Goal: Task Accomplishment & Management: Manage account settings

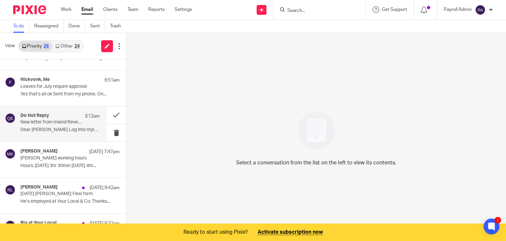
scroll to position [330, 0]
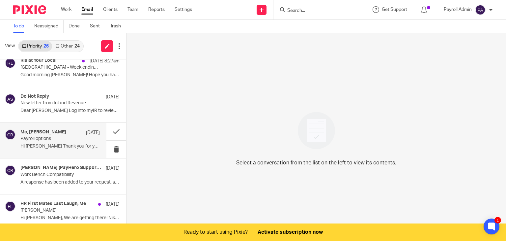
click at [47, 132] on h4 "Me, [PERSON_NAME]" at bounding box center [43, 132] width 46 height 6
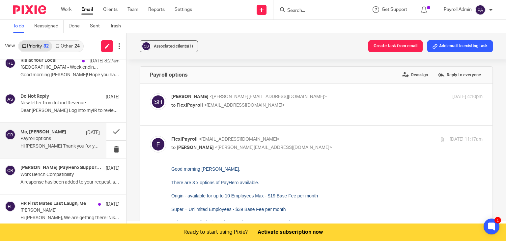
scroll to position [0, 0]
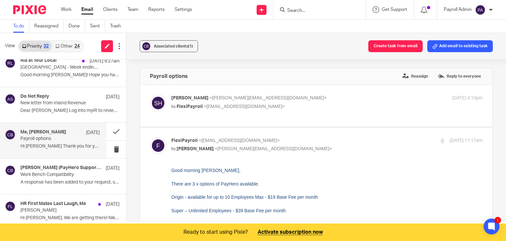
click at [272, 105] on p "to FlexiPayroll <[EMAIL_ADDRESS][DOMAIN_NAME]>" at bounding box center [275, 106] width 208 height 7
checkbox input "true"
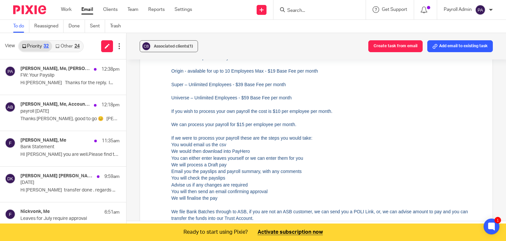
click at [322, 14] on div at bounding box center [320, 9] width 92 height 19
click at [321, 11] on input "Search" at bounding box center [316, 11] width 59 height 6
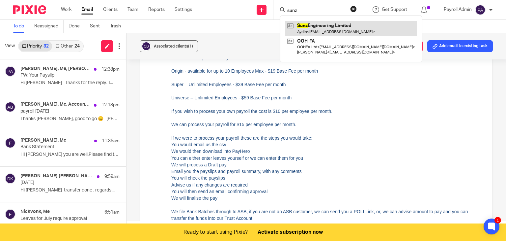
type input "sunz"
click at [318, 26] on link at bounding box center [351, 28] width 132 height 15
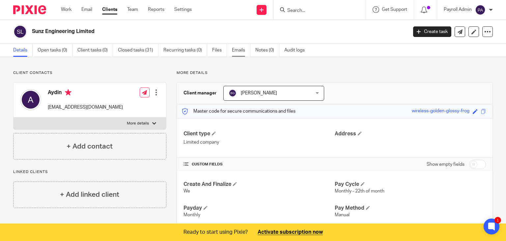
click at [242, 49] on link "Emails" at bounding box center [241, 50] width 18 height 13
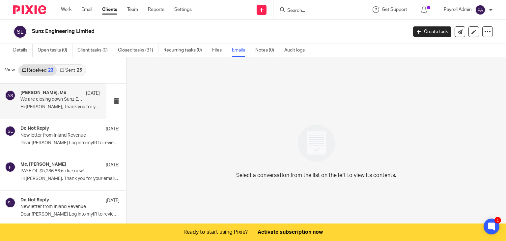
click at [48, 101] on p "We are closing down Sunz Engineering Ltd" at bounding box center [52, 100] width 64 height 6
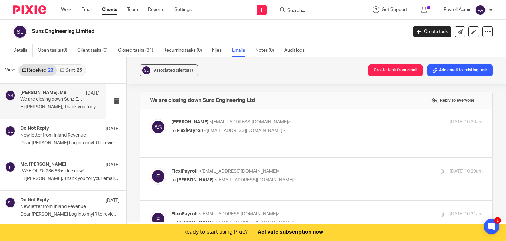
click at [323, 132] on p "to FlexiPayroll <admin@flexipayroll.co.nz>" at bounding box center [275, 130] width 208 height 7
checkbox input "true"
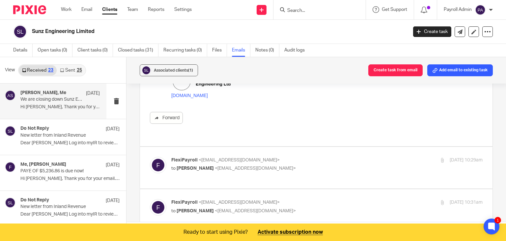
scroll to position [165, 0]
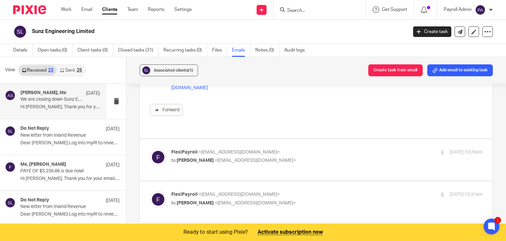
click at [315, 149] on p "FlexiPayroll <admin@flexipayroll.co.nz>" at bounding box center [275, 152] width 208 height 7
checkbox input "true"
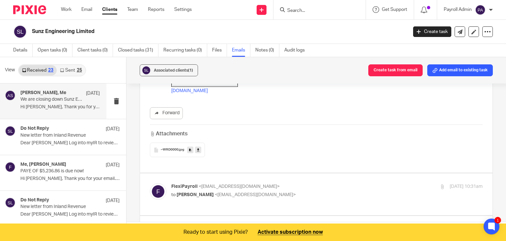
scroll to position [626, 0]
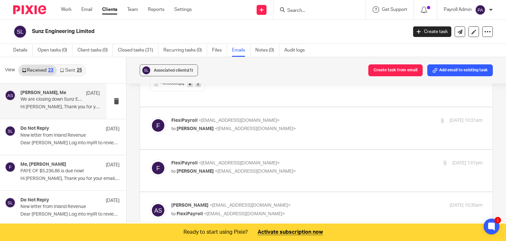
click at [323, 107] on label at bounding box center [316, 128] width 353 height 42
click at [150, 117] on input "checkbox" at bounding box center [150, 117] width 0 height 0
checkbox input "true"
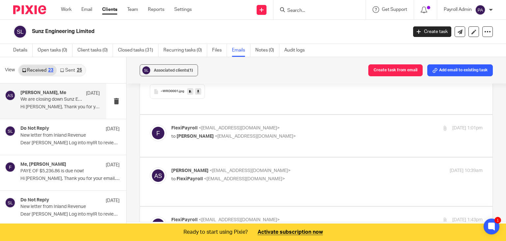
scroll to position [956, 0]
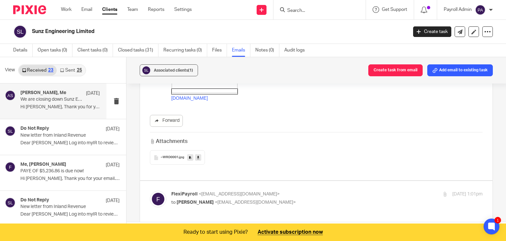
click at [198, 155] on icon at bounding box center [198, 157] width 2 height 5
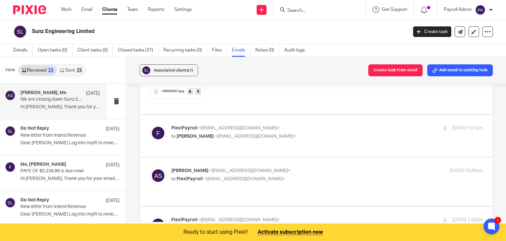
click at [304, 133] on p "to Aydin Sadrzadeh <aydin@sunengineering.co.nz>" at bounding box center [275, 136] width 208 height 7
checkbox input "true"
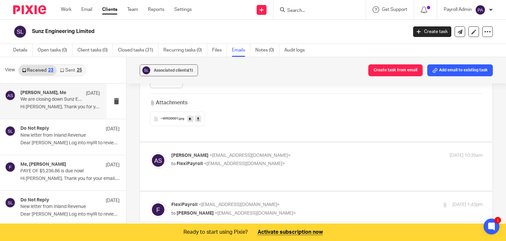
scroll to position [1187, 0]
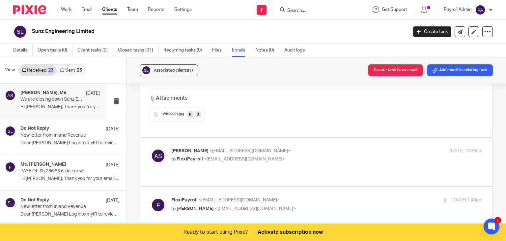
click at [307, 147] on p "Aydin Sadrzadeh <aydin@sunengineering.co.nz>" at bounding box center [275, 150] width 208 height 7
checkbox input "true"
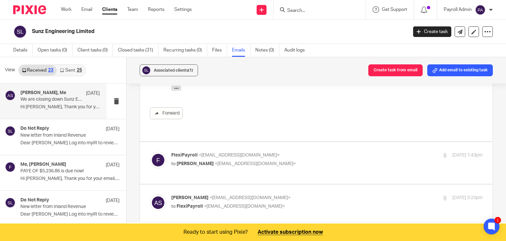
scroll to position [1418, 0]
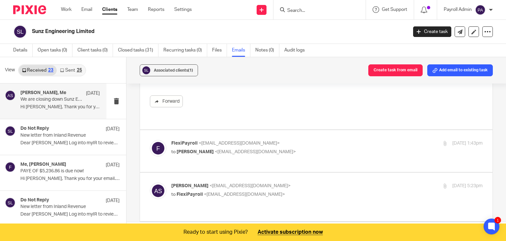
click at [309, 148] on p "to Aydin Sadrzadeh <aydin@sunengineering.co.nz>" at bounding box center [275, 151] width 208 height 7
checkbox input "true"
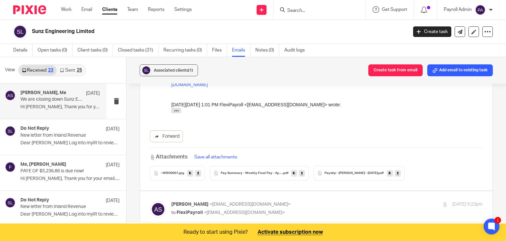
scroll to position [1813, 0]
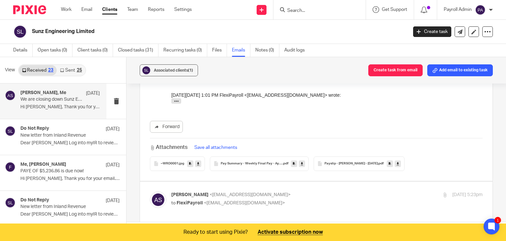
click at [399, 161] on icon at bounding box center [398, 163] width 2 height 5
click at [301, 161] on icon at bounding box center [302, 163] width 2 height 5
click at [301, 199] on p "to FlexiPayroll <admin@flexipayroll.co.nz>" at bounding box center [275, 202] width 208 height 7
checkbox input "true"
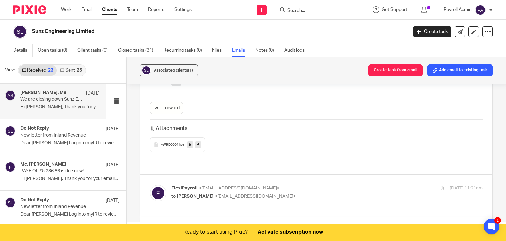
scroll to position [2077, 0]
click at [297, 182] on p "FlexiPayroll <admin@flexipayroll.co.nz>" at bounding box center [275, 185] width 208 height 7
checkbox input "true"
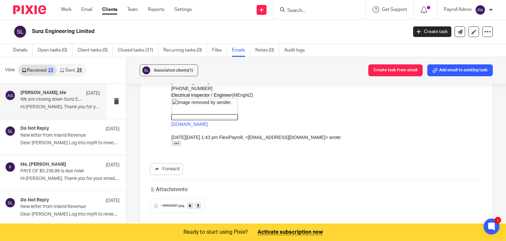
scroll to position [2473, 0]
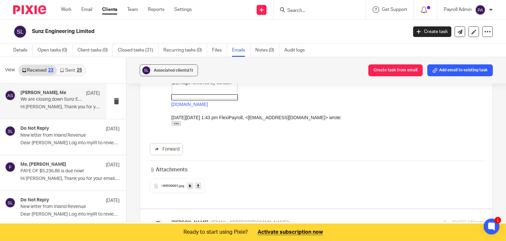
click at [364, 209] on label at bounding box center [316, 233] width 353 height 48
click at [150, 219] on input "checkbox" at bounding box center [150, 219] width 0 height 0
checkbox input "true"
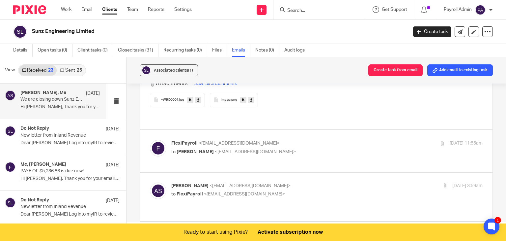
scroll to position [2802, 0]
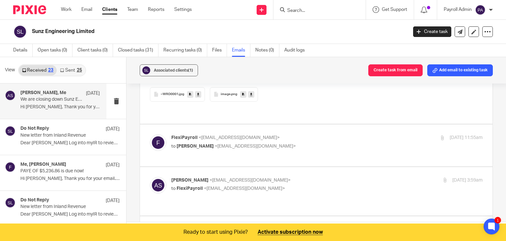
click at [347, 177] on p "Aydin Sadrzadeh <aydin@sunengineering.co.nz>" at bounding box center [275, 180] width 208 height 7
checkbox input "true"
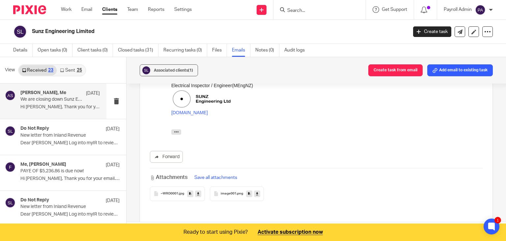
scroll to position [3000, 0]
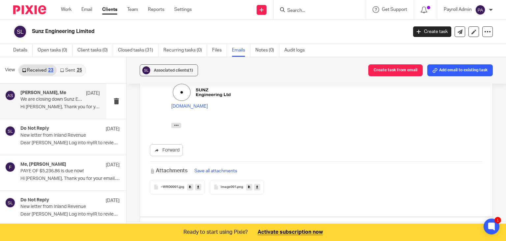
click at [326, 227] on p "FlexiPayroll <admin@flexipayroll.co.nz>" at bounding box center [275, 230] width 208 height 7
checkbox input "true"
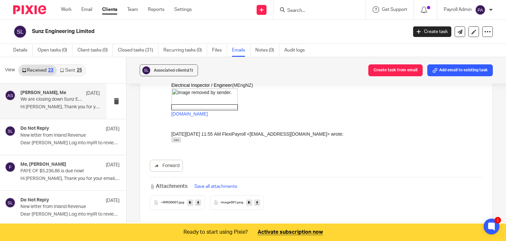
scroll to position [3462, 0]
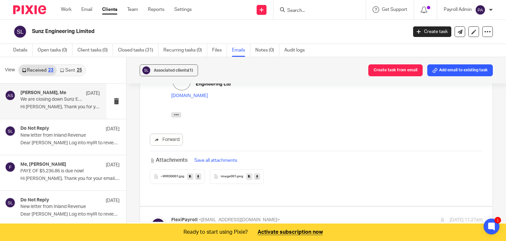
scroll to position [2996, 0]
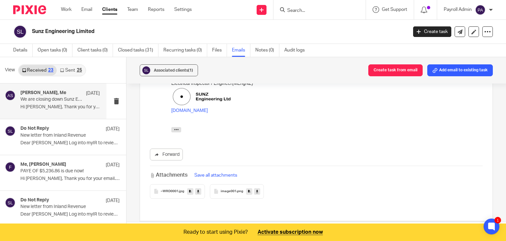
click at [256, 189] on icon at bounding box center [257, 191] width 2 height 5
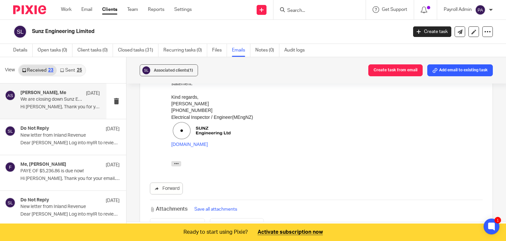
scroll to position [2963, 0]
click at [197, 222] on icon at bounding box center [198, 224] width 2 height 5
click at [256, 222] on icon at bounding box center [257, 224] width 2 height 5
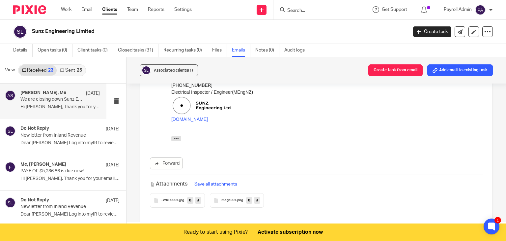
scroll to position [2963, 0]
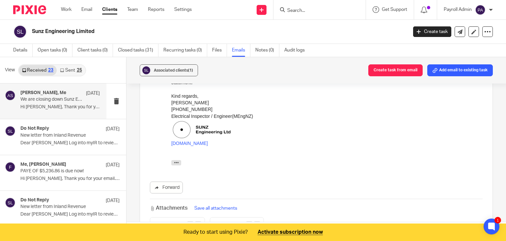
click at [75, 67] on link "Sent 25" at bounding box center [71, 70] width 28 height 11
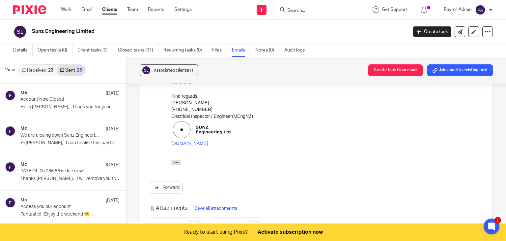
scroll to position [17, 0]
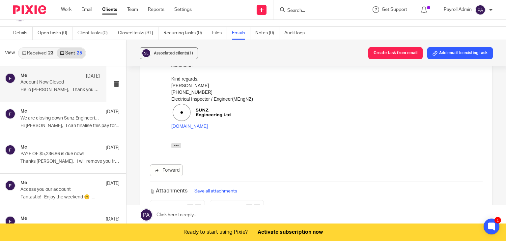
click at [49, 87] on p "Hello Aydin, Thank you for your..." at bounding box center [59, 90] width 79 height 6
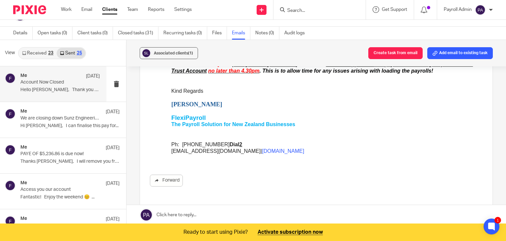
scroll to position [200, 0]
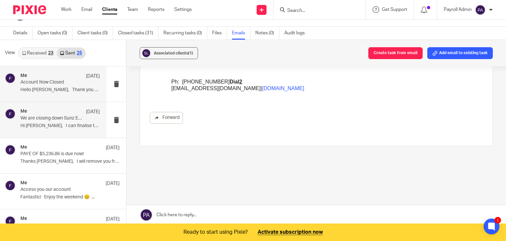
click at [58, 119] on p "We are closing down Sunz Engineering Ltd" at bounding box center [52, 118] width 64 height 6
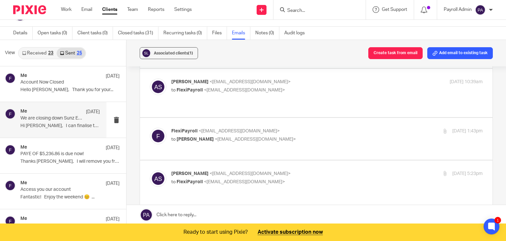
scroll to position [0, 0]
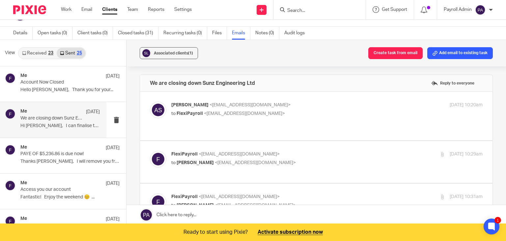
click at [46, 123] on p "Hi Aydin, I can finalise this pay for..." at bounding box center [59, 126] width 79 height 6
click at [339, 111] on p "to FlexiPayroll <admin@flexipayroll.co.nz>" at bounding box center [275, 113] width 208 height 7
checkbox input "true"
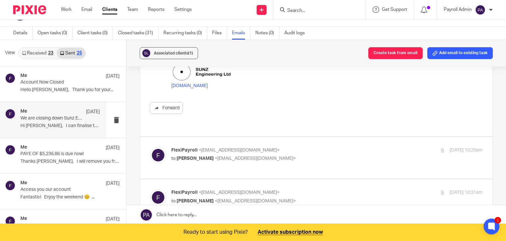
scroll to position [165, 0]
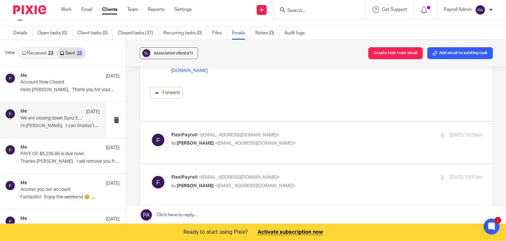
click at [327, 132] on p "FlexiPayroll <admin@flexipayroll.co.nz>" at bounding box center [275, 135] width 208 height 7
checkbox input "true"
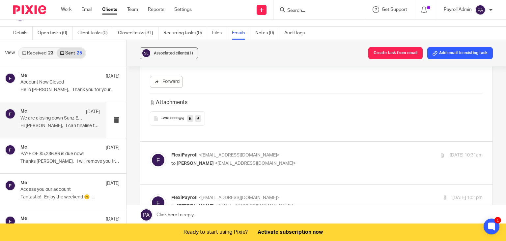
scroll to position [593, 0]
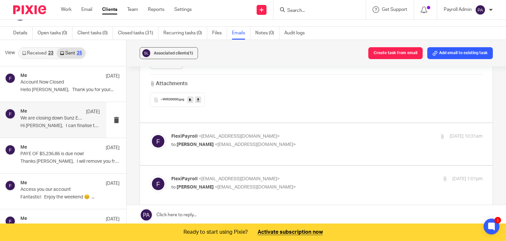
click at [338, 141] on p "to Aydin Sadrzadeh <aydin@sunengineering.co.nz>" at bounding box center [275, 144] width 208 height 7
checkbox input "true"
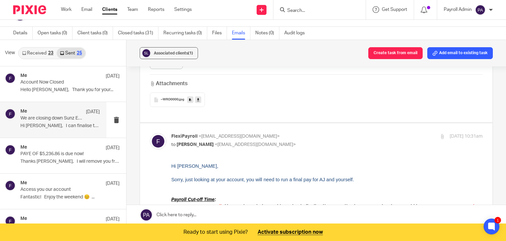
scroll to position [0, 0]
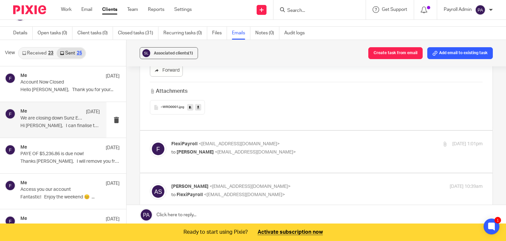
click at [338, 149] on p "to Aydin Sadrzadeh <aydin@sunengineering.co.nz>" at bounding box center [275, 152] width 208 height 7
checkbox input "true"
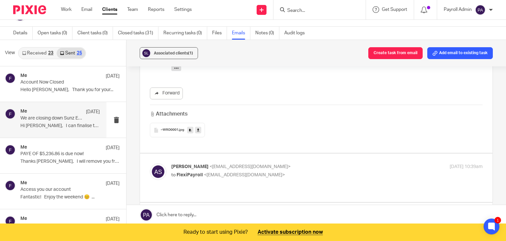
click at [342, 163] on p "Aydin Sadrzadeh <aydin@sunengineering.co.nz>" at bounding box center [275, 166] width 208 height 7
checkbox input "true"
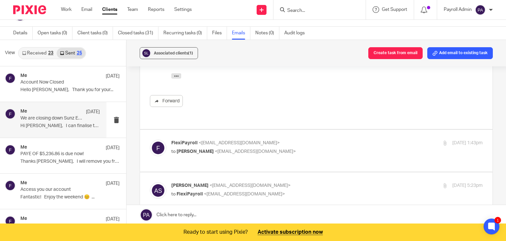
scroll to position [1418, 0]
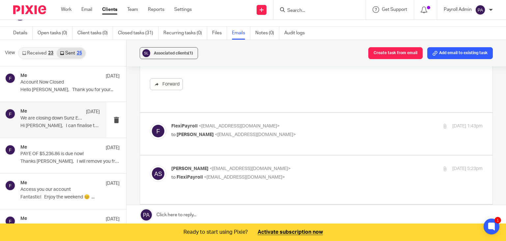
click at [307, 131] on p "to Aydin Sadrzadeh <aydin@sunengineering.co.nz>" at bounding box center [275, 134] width 208 height 7
checkbox input "true"
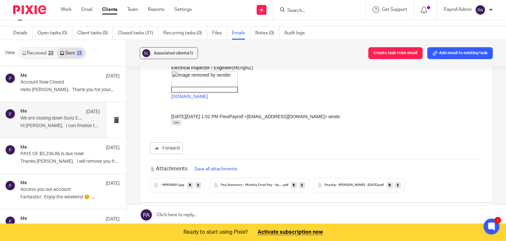
scroll to position [1813, 0]
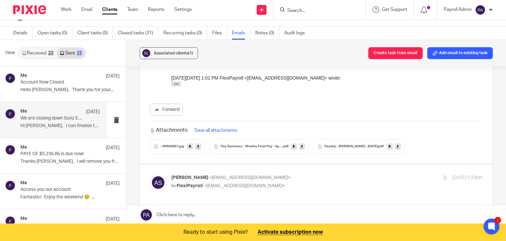
click at [401, 143] on link at bounding box center [398, 146] width 6 height 7
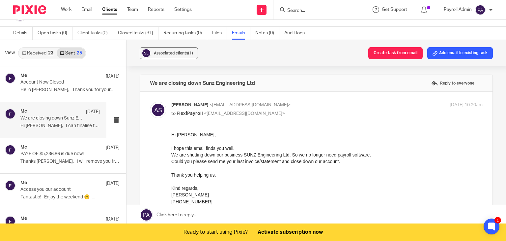
scroll to position [1813, 0]
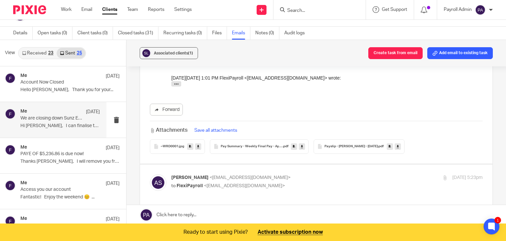
click at [332, 164] on label at bounding box center [316, 188] width 353 height 48
click at [150, 174] on input "checkbox" at bounding box center [150, 174] width 0 height 0
checkbox input "true"
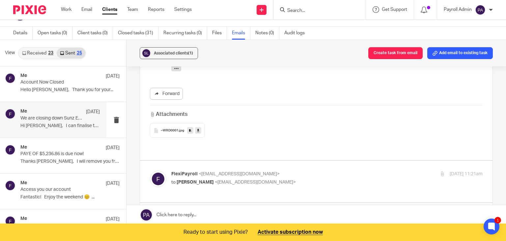
scroll to position [2110, 0]
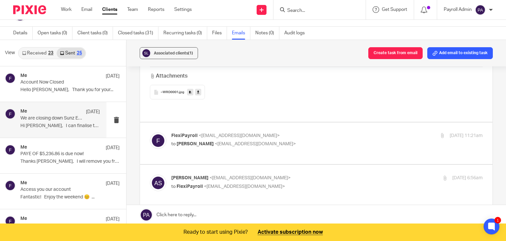
click at [327, 132] on div "FlexiPayroll <admin@flexipayroll.co.nz> to Aydin Sadrzadeh <aydin@sunengineerin…" at bounding box center [275, 139] width 208 height 15
checkbox input "true"
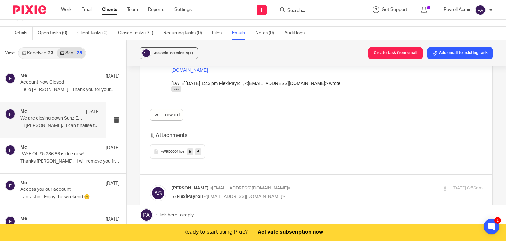
scroll to position [2506, 0]
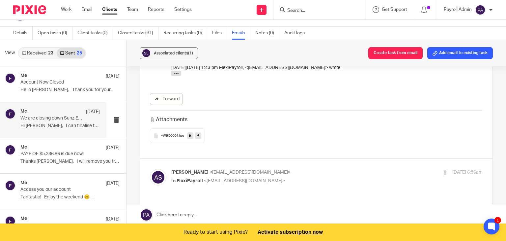
click at [332, 169] on p "Aydin Sadrzadeh <aydin@sunengineering.co.nz>" at bounding box center [275, 172] width 208 height 7
checkbox input "true"
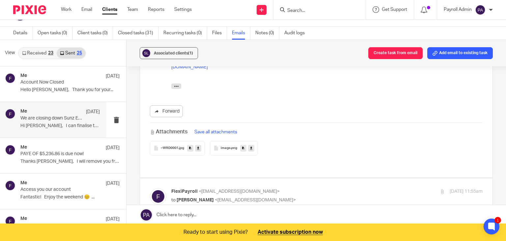
scroll to position [2736, 0]
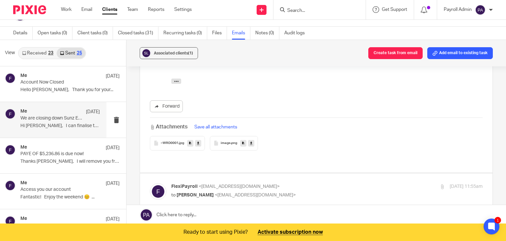
click at [332, 183] on p "FlexiPayroll <admin@flexipayroll.co.nz>" at bounding box center [275, 186] width 208 height 7
checkbox input "true"
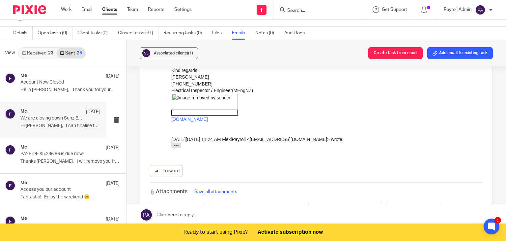
scroll to position [3132, 0]
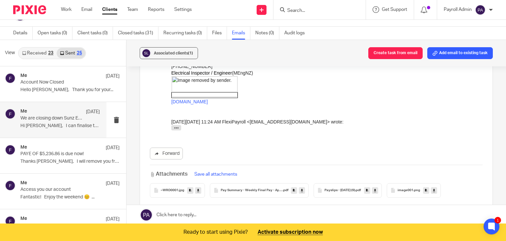
click at [376, 188] on icon at bounding box center [375, 190] width 2 height 5
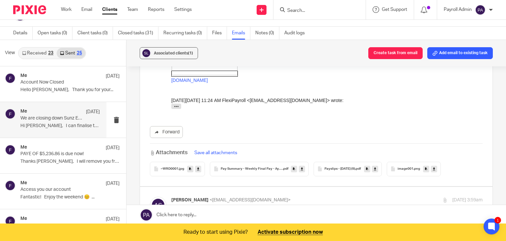
scroll to position [3165, 0]
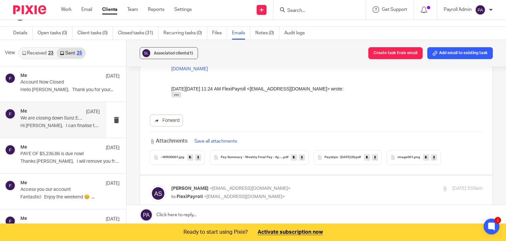
click at [289, 185] on p "Aydin Sadrzadeh <aydin@sunengineering.co.nz>" at bounding box center [275, 188] width 208 height 7
checkbox input "true"
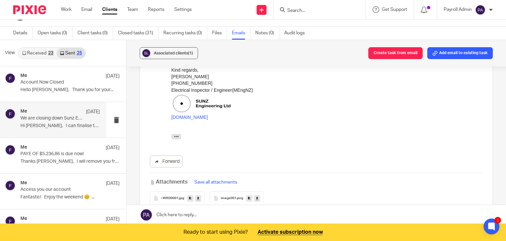
scroll to position [3396, 0]
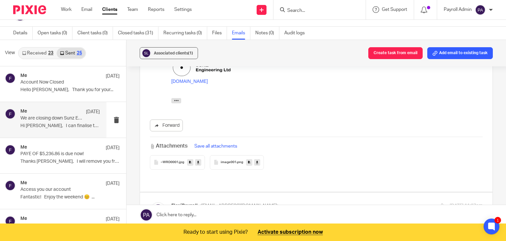
click at [315, 202] on p "FlexiPayroll <admin@flexipayroll.co.nz>" at bounding box center [275, 205] width 208 height 7
checkbox input "true"
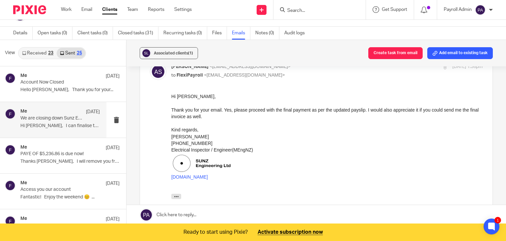
scroll to position [4048, 0]
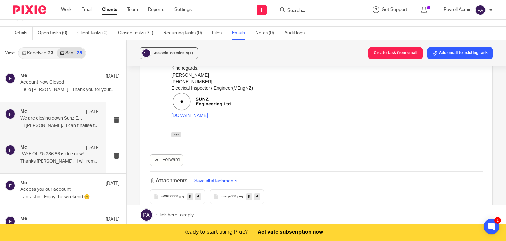
click at [42, 154] on p "PAYE OF $5,236.86 is due now!" at bounding box center [52, 154] width 64 height 6
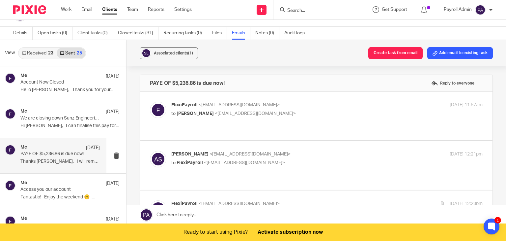
scroll to position [0, 0]
click at [319, 108] on div "FlexiPayroll <admin@flexipayroll.co.nz> to Aydin Sadrzadeh <aydin@sunengineerin…" at bounding box center [275, 109] width 208 height 15
checkbox input "true"
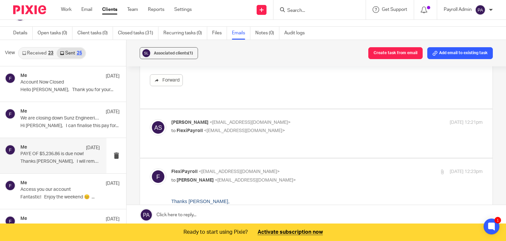
scroll to position [231, 0]
click at [353, 127] on p "to FlexiPayroll <admin@flexipayroll.co.nz>" at bounding box center [275, 130] width 208 height 7
checkbox input "true"
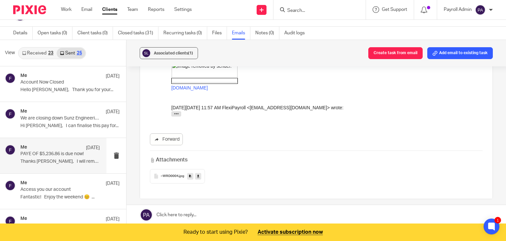
scroll to position [758, 0]
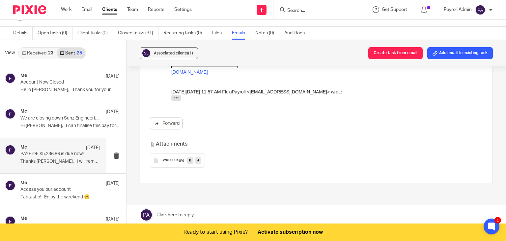
click at [198, 158] on icon at bounding box center [198, 160] width 2 height 5
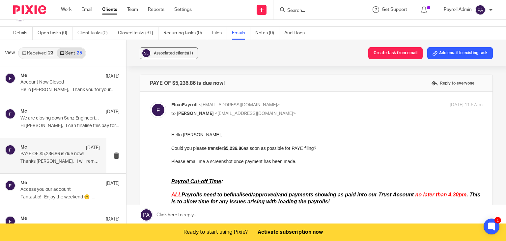
scroll to position [0, 0]
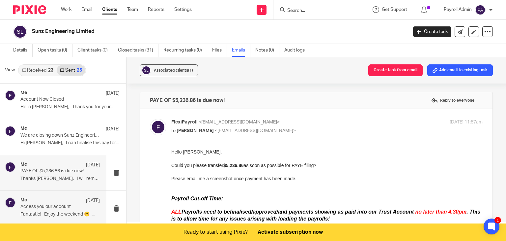
click at [46, 206] on p "Access you our account" at bounding box center [52, 207] width 64 height 6
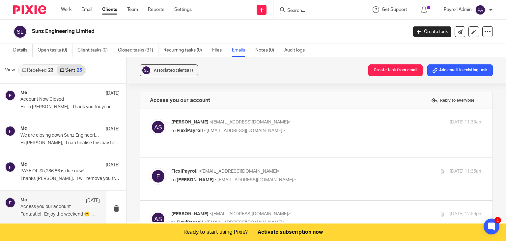
click at [294, 134] on p "to FlexiPayroll <admin@flexipayroll.co.nz>" at bounding box center [275, 130] width 208 height 7
checkbox input "true"
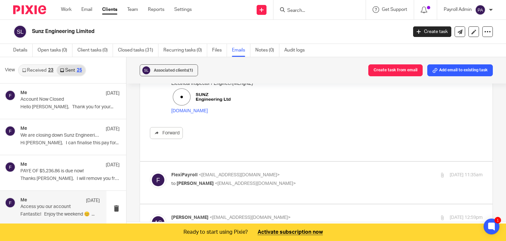
scroll to position [165, 0]
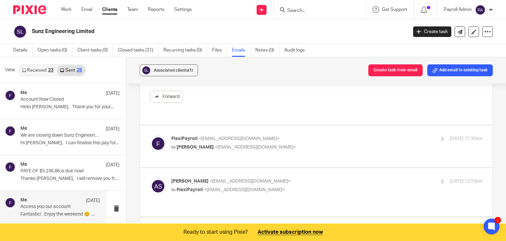
click at [308, 145] on div "FlexiPayroll <admin@flexipayroll.co.nz> to Aydin Sadrzadeh <aydin@sunengineerin…" at bounding box center [316, 146] width 333 height 22
click at [309, 144] on p "to Aydin Sadrzadeh <aydin@sunengineering.co.nz>" at bounding box center [275, 147] width 208 height 7
checkbox input "true"
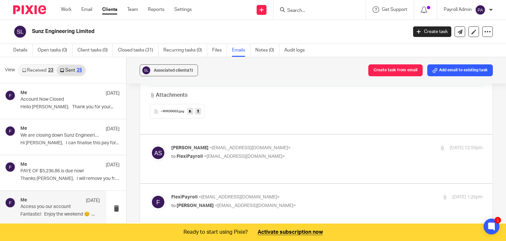
scroll to position [560, 0]
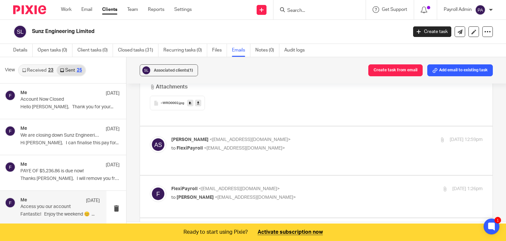
click at [310, 145] on p "to FlexiPayroll <admin@flexipayroll.co.nz>" at bounding box center [275, 148] width 208 height 7
checkbox input "true"
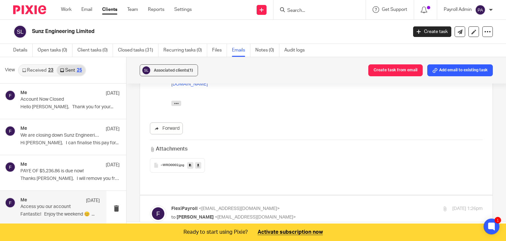
scroll to position [824, 0]
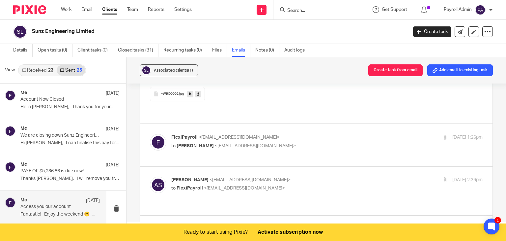
click at [315, 134] on div "FlexiPayroll <admin@flexipayroll.co.nz> to Aydin Sadrzadeh <aydin@sunengineerin…" at bounding box center [316, 145] width 333 height 22
click at [313, 134] on div "FlexiPayroll <admin@flexipayroll.co.nz> to Aydin Sadrzadeh <aydin@sunengineerin…" at bounding box center [275, 141] width 208 height 15
checkbox input "true"
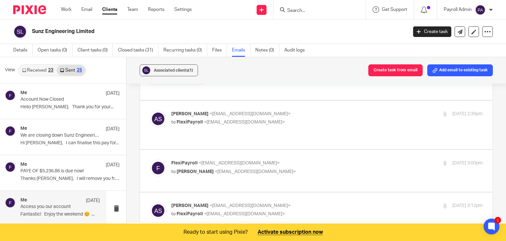
scroll to position [1319, 0]
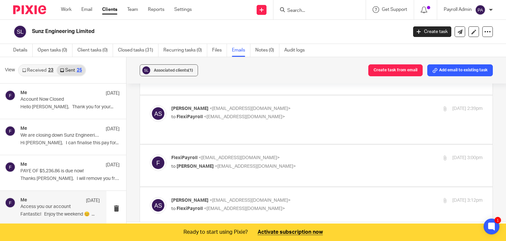
click at [298, 113] on p "to FlexiPayroll <admin@flexipayroll.co.nz>" at bounding box center [275, 116] width 208 height 7
checkbox input "true"
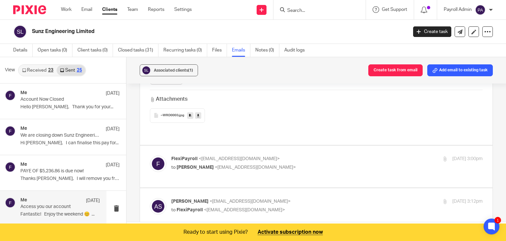
scroll to position [1549, 0]
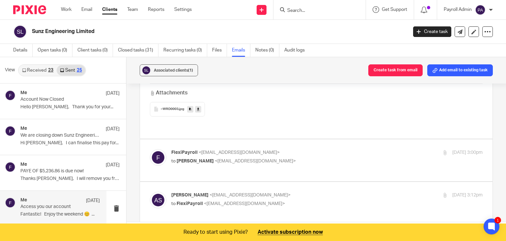
click at [327, 158] on p "to Aydin Sadrzadeh <aydin@sunengineering.co.nz>" at bounding box center [275, 161] width 208 height 7
checkbox input "true"
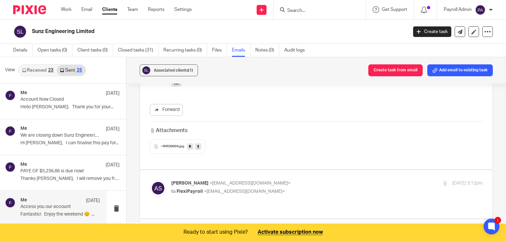
scroll to position [2011, 0]
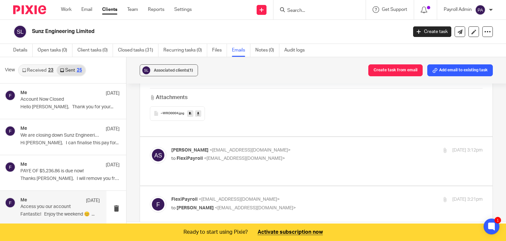
click at [318, 155] on p "to FlexiPayroll <admin@flexipayroll.co.nz>" at bounding box center [275, 158] width 208 height 7
checkbox input "true"
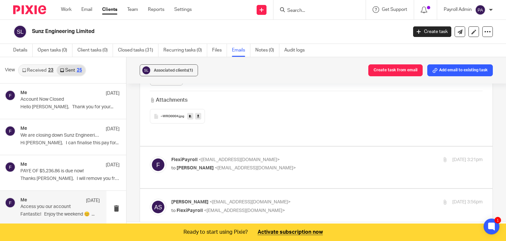
scroll to position [2275, 0]
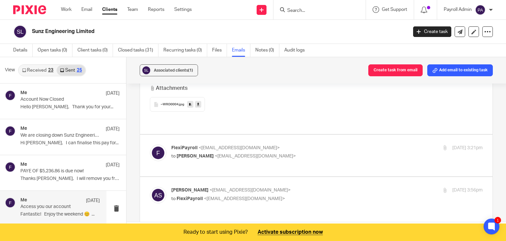
click at [305, 153] on p "to Aydin Sadrzadeh <aydin@sunengineering.co.nz>" at bounding box center [275, 156] width 208 height 7
checkbox input "true"
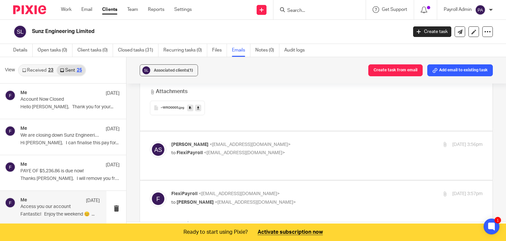
scroll to position [2736, 0]
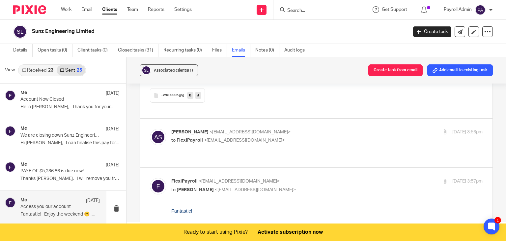
click at [306, 129] on div "Aydin Sadrzadeh <aydin@sunengineering.co.nz> to FlexiPayroll <admin@flexipayrol…" at bounding box center [327, 137] width 312 height 16
checkbox input "true"
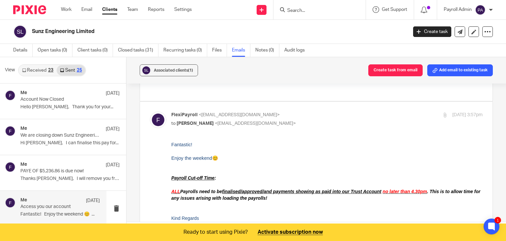
scroll to position [3132, 0]
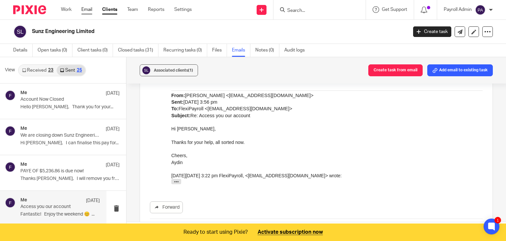
click at [83, 8] on link "Email" at bounding box center [86, 9] width 11 height 7
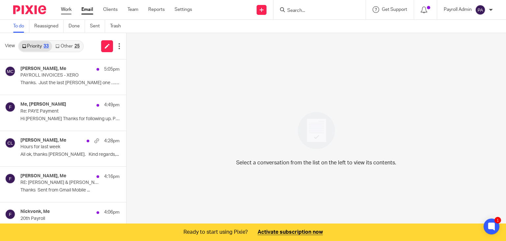
click at [67, 11] on link "Work" at bounding box center [66, 9] width 11 height 7
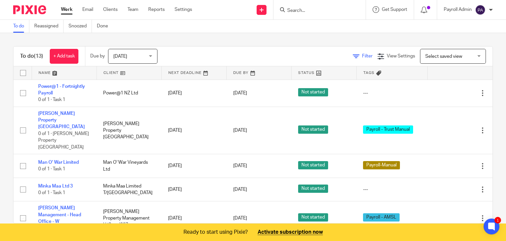
click at [362, 57] on span "Filter" at bounding box center [367, 56] width 11 height 5
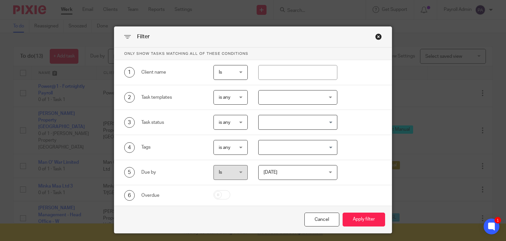
click at [330, 147] on input "Search for option" at bounding box center [296, 147] width 74 height 12
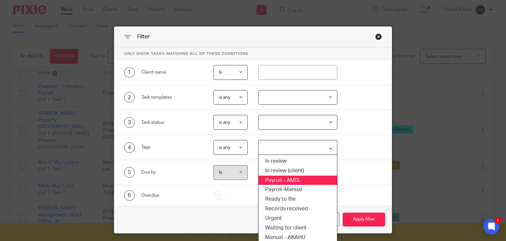
click at [291, 178] on li "Payroll - AMSL" at bounding box center [298, 180] width 78 height 10
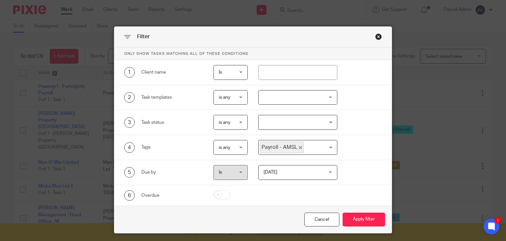
click at [327, 146] on input "Search for option" at bounding box center [319, 147] width 29 height 12
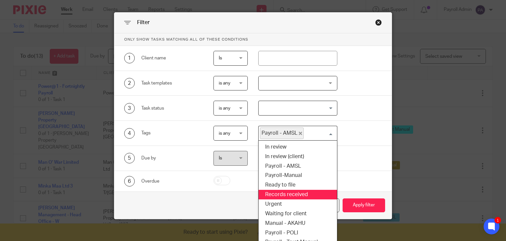
scroll to position [22, 0]
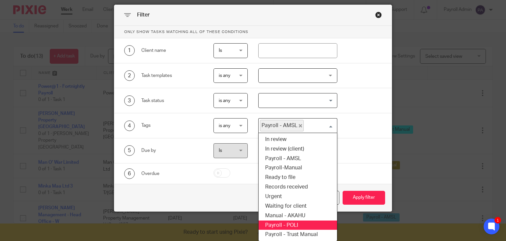
click at [292, 222] on li "Payroll - POLI" at bounding box center [298, 225] width 78 height 10
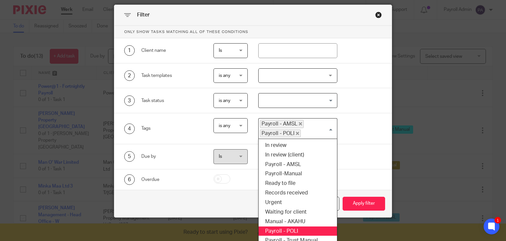
click at [327, 129] on input "Search for option" at bounding box center [318, 133] width 32 height 8
click at [298, 238] on li "Payroll - Trust Manual" at bounding box center [298, 240] width 78 height 10
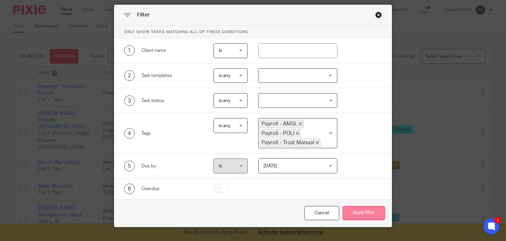
click at [357, 211] on button "Apply filter" at bounding box center [364, 213] width 43 height 14
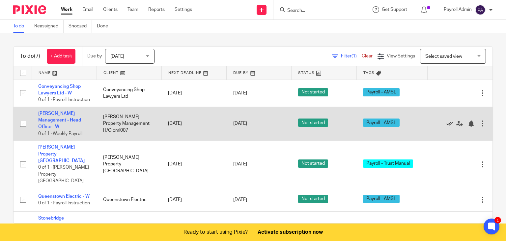
click at [447, 125] on icon at bounding box center [450, 123] width 7 height 7
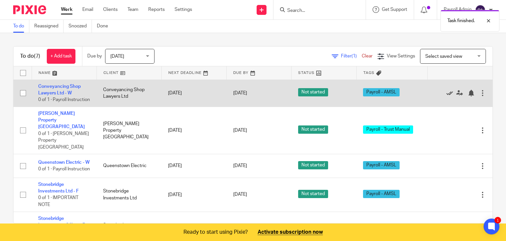
click at [447, 94] on icon at bounding box center [450, 93] width 7 height 7
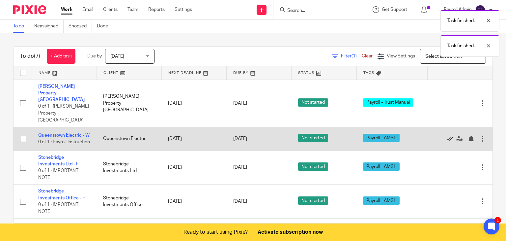
click at [447, 135] on icon at bounding box center [450, 138] width 7 height 7
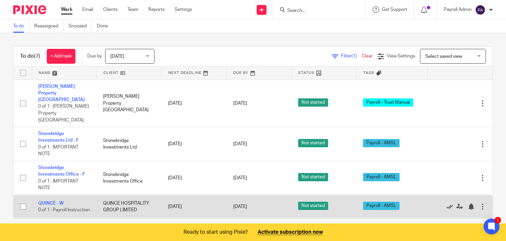
click at [447, 203] on icon at bounding box center [450, 206] width 7 height 7
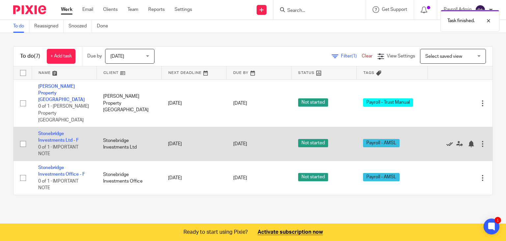
click at [447, 140] on icon at bounding box center [450, 143] width 7 height 7
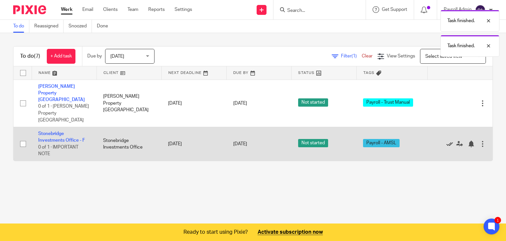
click at [447, 140] on icon at bounding box center [450, 143] width 7 height 7
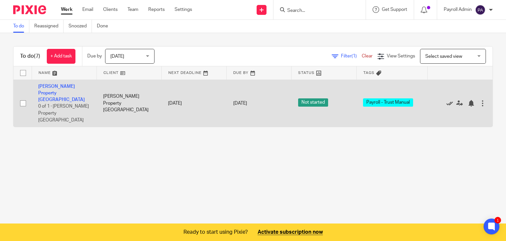
click at [447, 100] on icon at bounding box center [450, 103] width 7 height 7
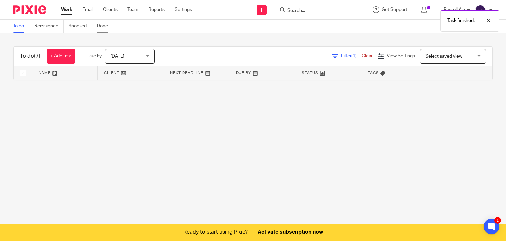
click at [104, 25] on link "Done" at bounding box center [105, 26] width 16 height 13
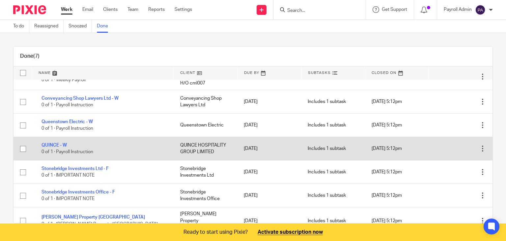
scroll to position [24, 0]
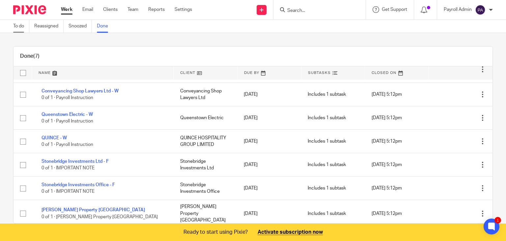
click at [23, 24] on link "To do" at bounding box center [21, 26] width 16 height 13
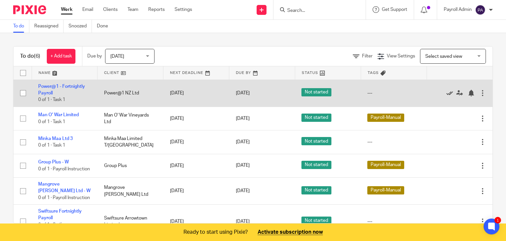
click at [447, 91] on icon at bounding box center [450, 93] width 7 height 7
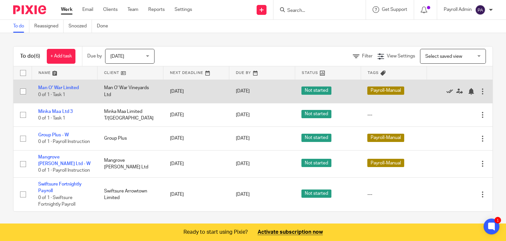
click at [447, 89] on icon at bounding box center [450, 91] width 7 height 7
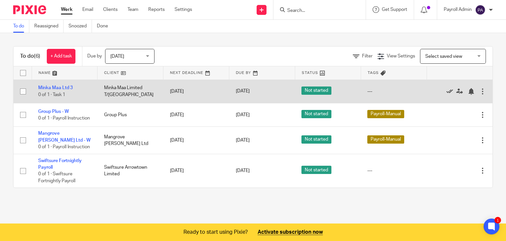
click at [447, 88] on icon at bounding box center [450, 91] width 7 height 7
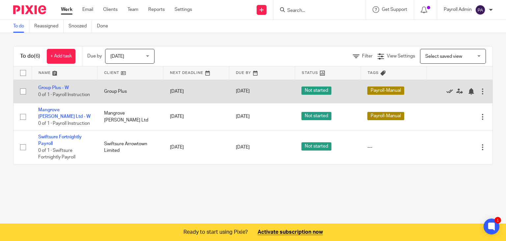
click at [447, 92] on icon at bounding box center [450, 91] width 7 height 7
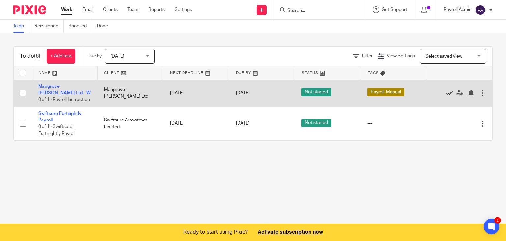
click at [447, 94] on icon at bounding box center [450, 93] width 7 height 7
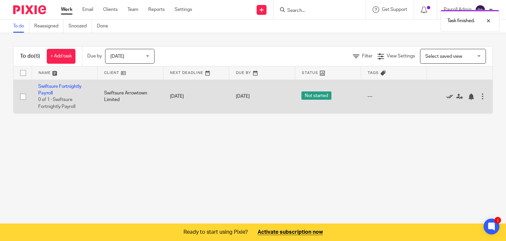
click at [447, 94] on icon at bounding box center [450, 96] width 7 height 7
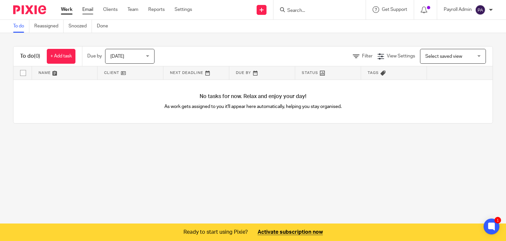
click at [90, 10] on link "Email" at bounding box center [87, 9] width 11 height 7
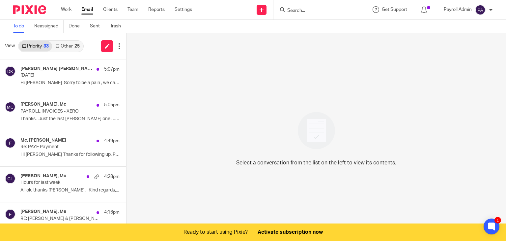
click at [63, 48] on link "Other 25" at bounding box center [67, 46] width 31 height 11
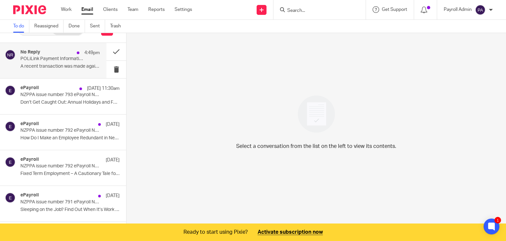
click at [52, 61] on p "POLiLink Payment Information" at bounding box center [52, 59] width 64 height 6
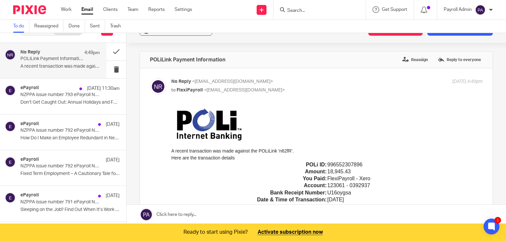
scroll to position [0, 0]
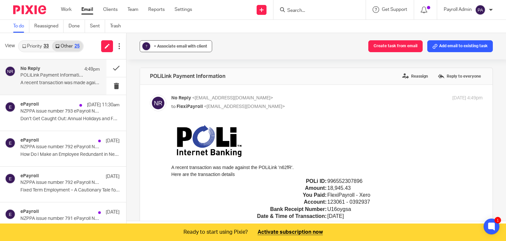
click at [176, 44] on div "+ Associate email with client" at bounding box center [180, 46] width 53 height 7
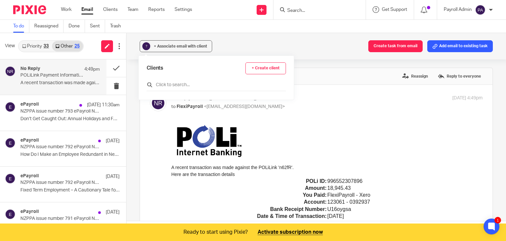
click at [177, 84] on input "text" at bounding box center [216, 84] width 139 height 7
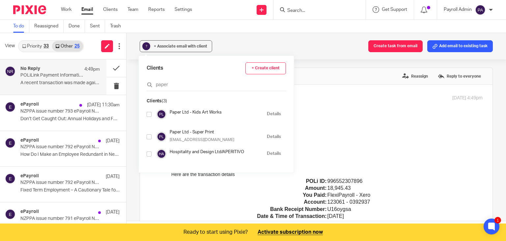
type input "paper"
click at [150, 114] on input "checkbox" at bounding box center [149, 114] width 5 height 5
checkbox input "true"
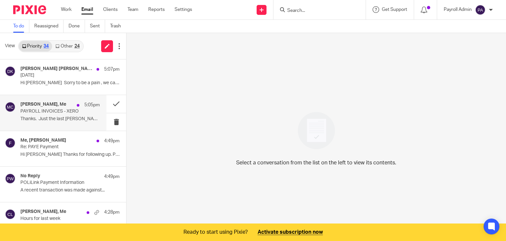
click at [51, 112] on p "PAYROLL INVOICES - XERO" at bounding box center [52, 111] width 64 height 6
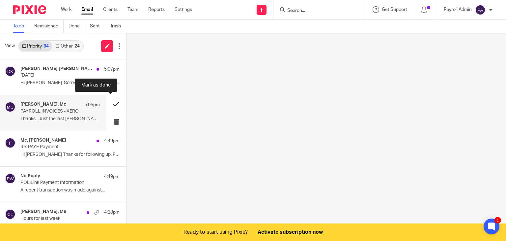
click at [109, 103] on button at bounding box center [116, 103] width 20 height 17
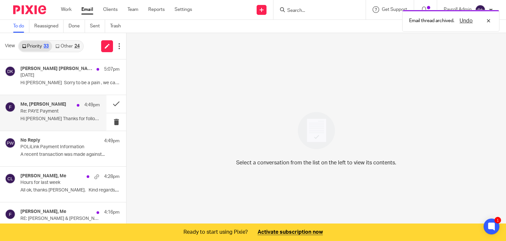
click at [45, 113] on p "Re: PAYE Payment" at bounding box center [52, 111] width 64 height 6
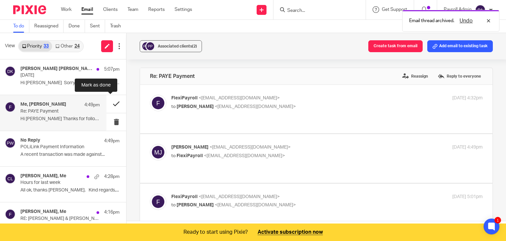
click at [110, 103] on button at bounding box center [116, 103] width 20 height 17
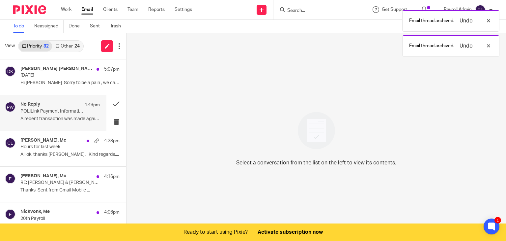
click at [50, 110] on p "POLiLink Payment Information" at bounding box center [52, 111] width 64 height 6
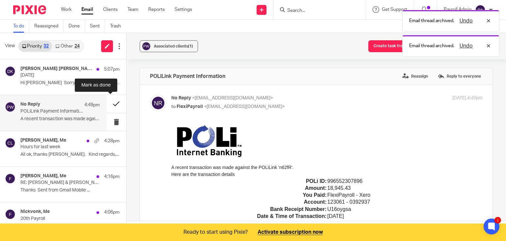
click at [110, 102] on button at bounding box center [116, 103] width 20 height 17
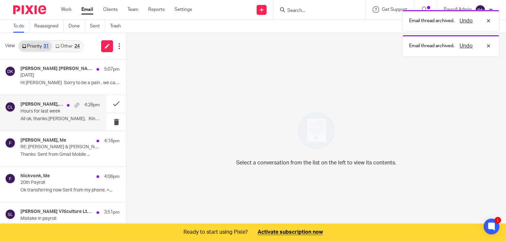
click at [45, 114] on div "[PERSON_NAME], Me 4:28pm Hours for last week All ok, thanks [PERSON_NAME]. Kind…" at bounding box center [59, 113] width 79 height 22
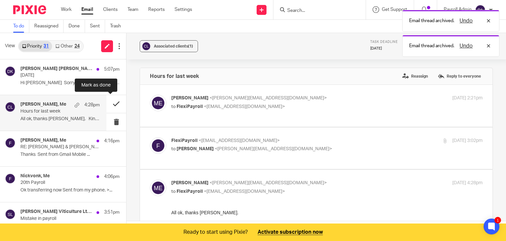
click at [111, 101] on button at bounding box center [116, 103] width 20 height 17
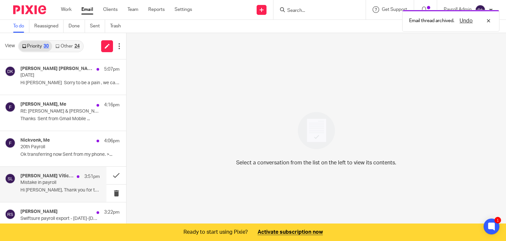
click at [77, 186] on div "[PERSON_NAME] Viticulture Ltd., Me 3:51pm Mistake in payroll Hi [PERSON_NAME], …" at bounding box center [59, 184] width 79 height 22
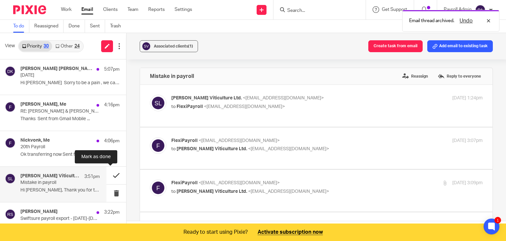
click at [110, 175] on button at bounding box center [116, 174] width 20 height 17
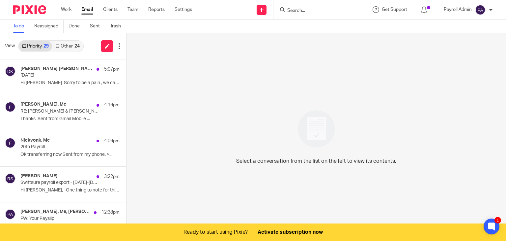
click at [303, 11] on input "Search" at bounding box center [316, 11] width 59 height 6
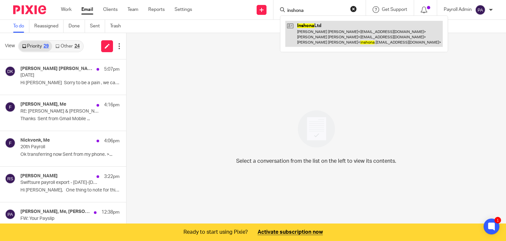
type input "inshona"
click at [301, 28] on link at bounding box center [364, 34] width 158 height 26
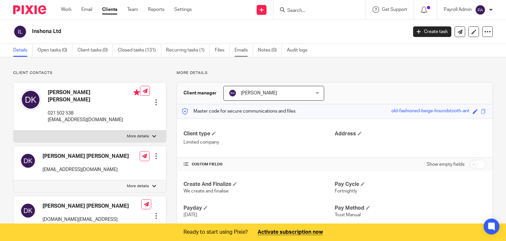
click at [243, 49] on link "Emails" at bounding box center [244, 50] width 18 height 13
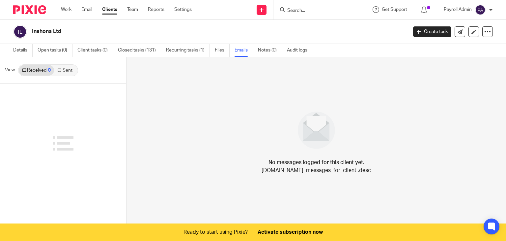
click at [67, 69] on link "Sent" at bounding box center [65, 70] width 23 height 11
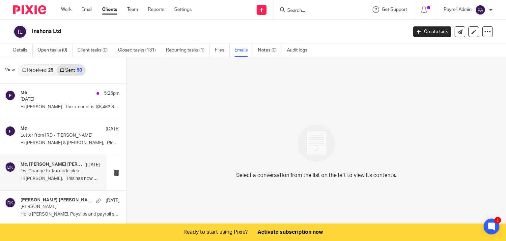
click at [56, 174] on div "Me, Dipak Kesha 12 Aug Fw: Change to Tax code please Hi Dipak, This has now bee…" at bounding box center [59, 173] width 79 height 22
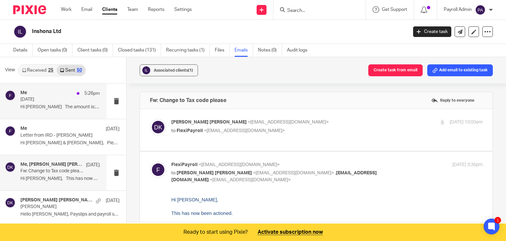
click at [62, 102] on div "Me 5:26pm Wednesday 20th August Hi Dipak The amount is: $6,463.31 ..." at bounding box center [59, 101] width 79 height 22
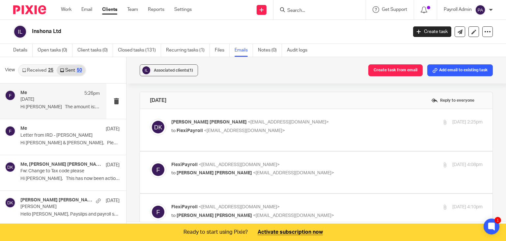
click at [322, 121] on p "Dipak Kesha <newlynn@drivingmissdaisy.co.nz>" at bounding box center [275, 122] width 208 height 7
checkbox input "true"
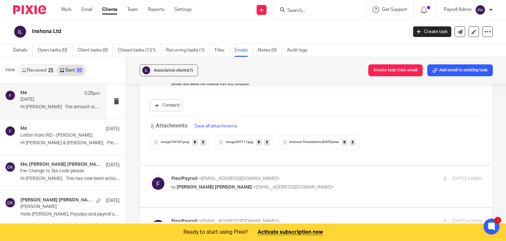
scroll to position [231, 0]
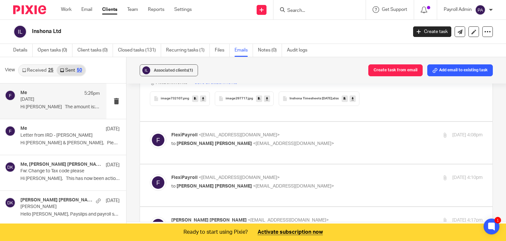
click at [325, 132] on p "FlexiPayroll <[EMAIL_ADDRESS][DOMAIN_NAME]>" at bounding box center [275, 135] width 208 height 7
checkbox input "true"
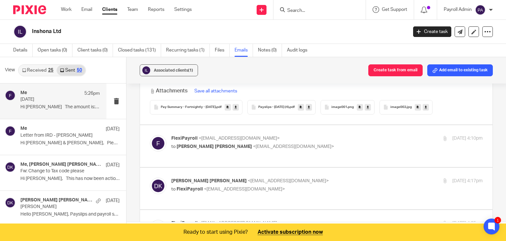
scroll to position [692, 0]
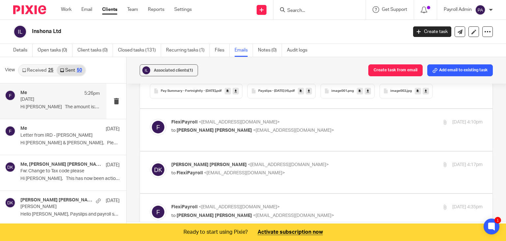
click at [320, 120] on div "FlexiPayroll <admin@flexipayroll.co.nz> to Dipak Kesha <newlynn@drivingmissdais…" at bounding box center [275, 126] width 208 height 15
checkbox input "true"
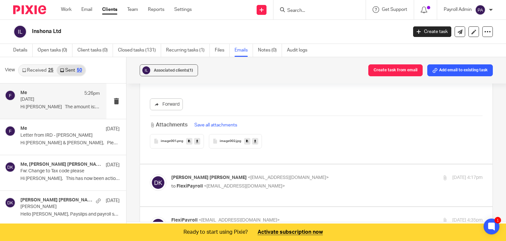
scroll to position [1088, 0]
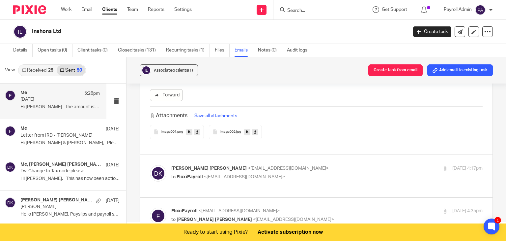
click at [330, 165] on p "Dipak Kesha <newlynn@drivingmissdaisy.co.nz>" at bounding box center [275, 168] width 208 height 7
checkbox input "true"
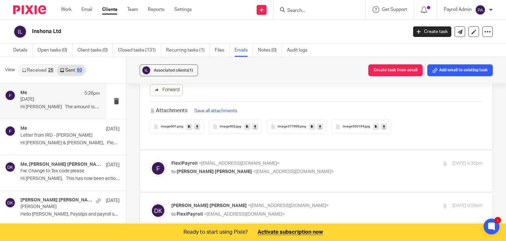
scroll to position [1714, 0]
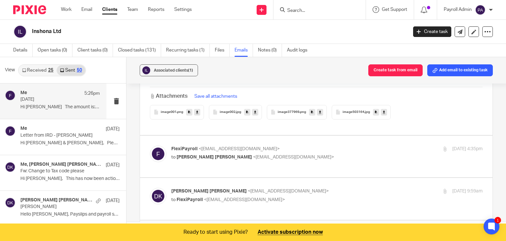
click at [323, 145] on p "FlexiPayroll <admin@flexipayroll.co.nz>" at bounding box center [275, 148] width 208 height 7
checkbox input "true"
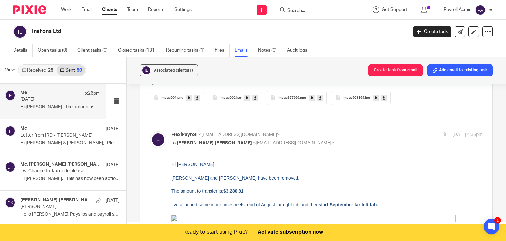
scroll to position [1780, 0]
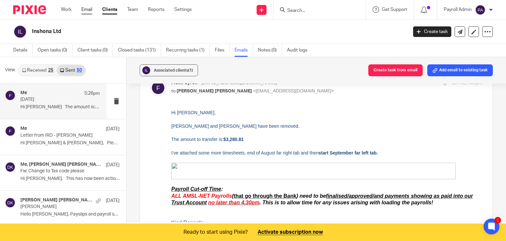
click at [85, 9] on link "Email" at bounding box center [86, 9] width 11 height 7
